Goal: Transaction & Acquisition: Book appointment/travel/reservation

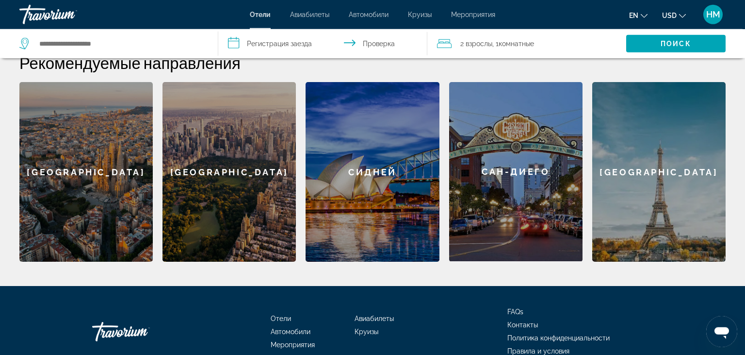
scroll to position [279, 0]
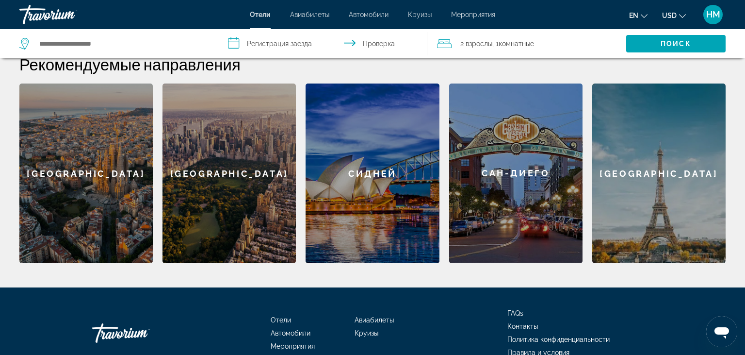
click at [658, 188] on div "[GEOGRAPHIC_DATA]" at bounding box center [659, 173] width 133 height 180
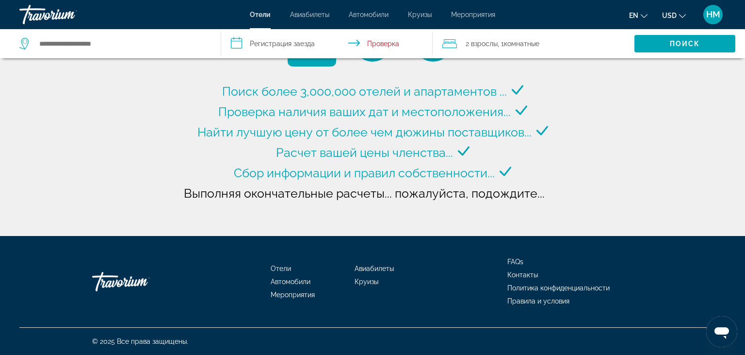
type input "**********"
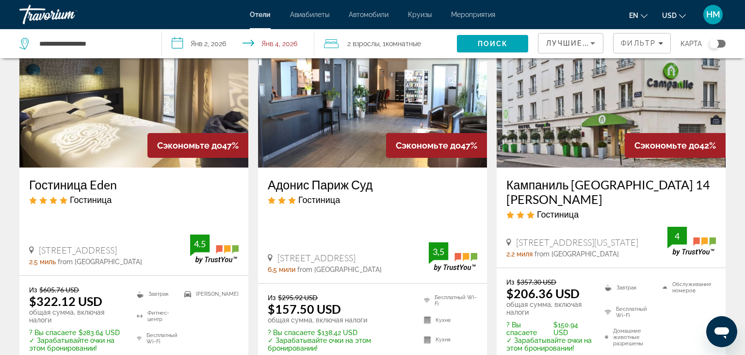
scroll to position [512, 0]
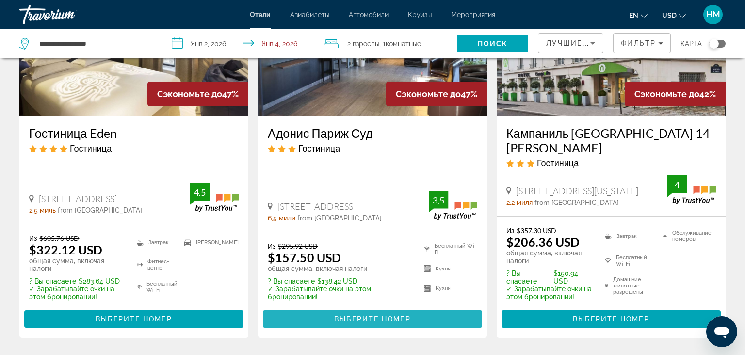
click at [361, 315] on span "Выберите номер" at bounding box center [372, 319] width 76 height 8
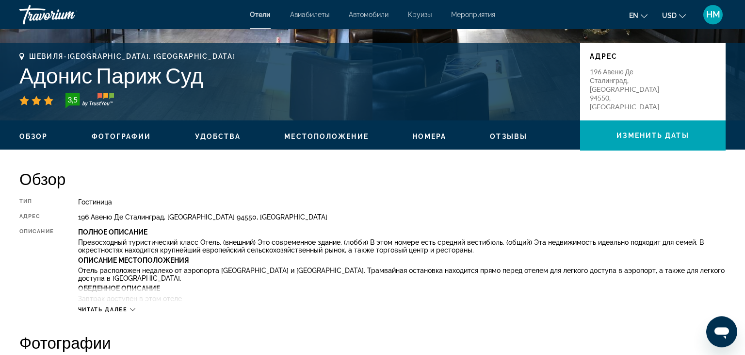
scroll to position [205, 0]
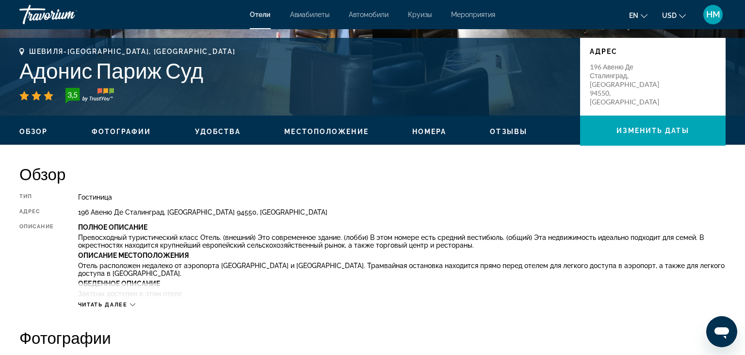
click at [133, 302] on icon "Основной контент" at bounding box center [132, 304] width 5 height 5
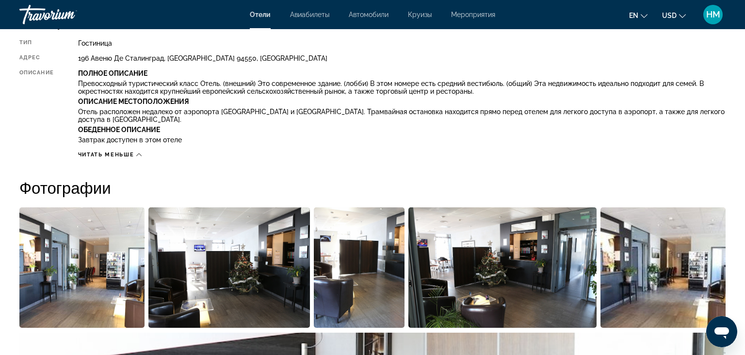
scroll to position [51, 0]
